Goal: Use online tool/utility: Use online tool/utility

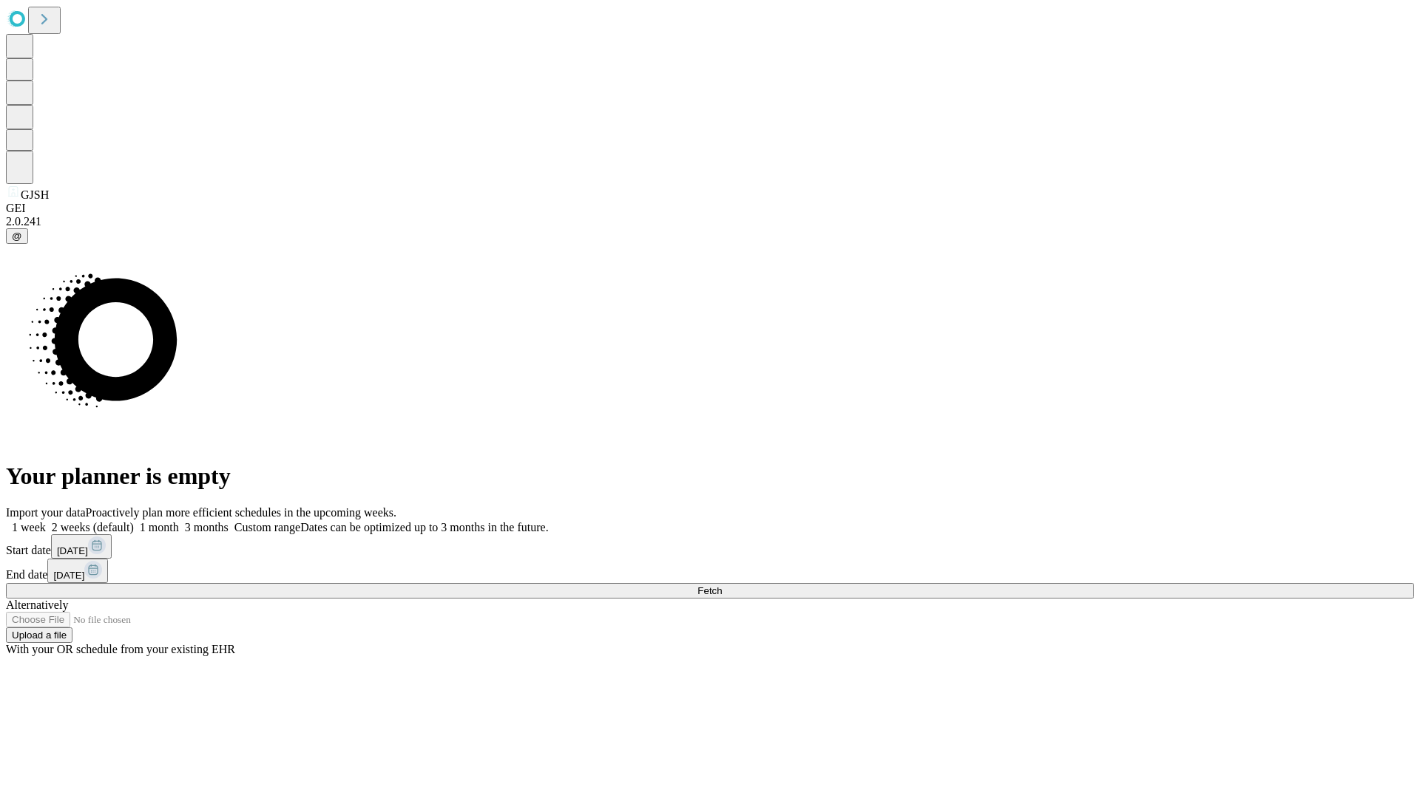
click at [722, 586] on span "Fetch" at bounding box center [709, 591] width 24 height 11
